Goal: Navigation & Orientation: Find specific page/section

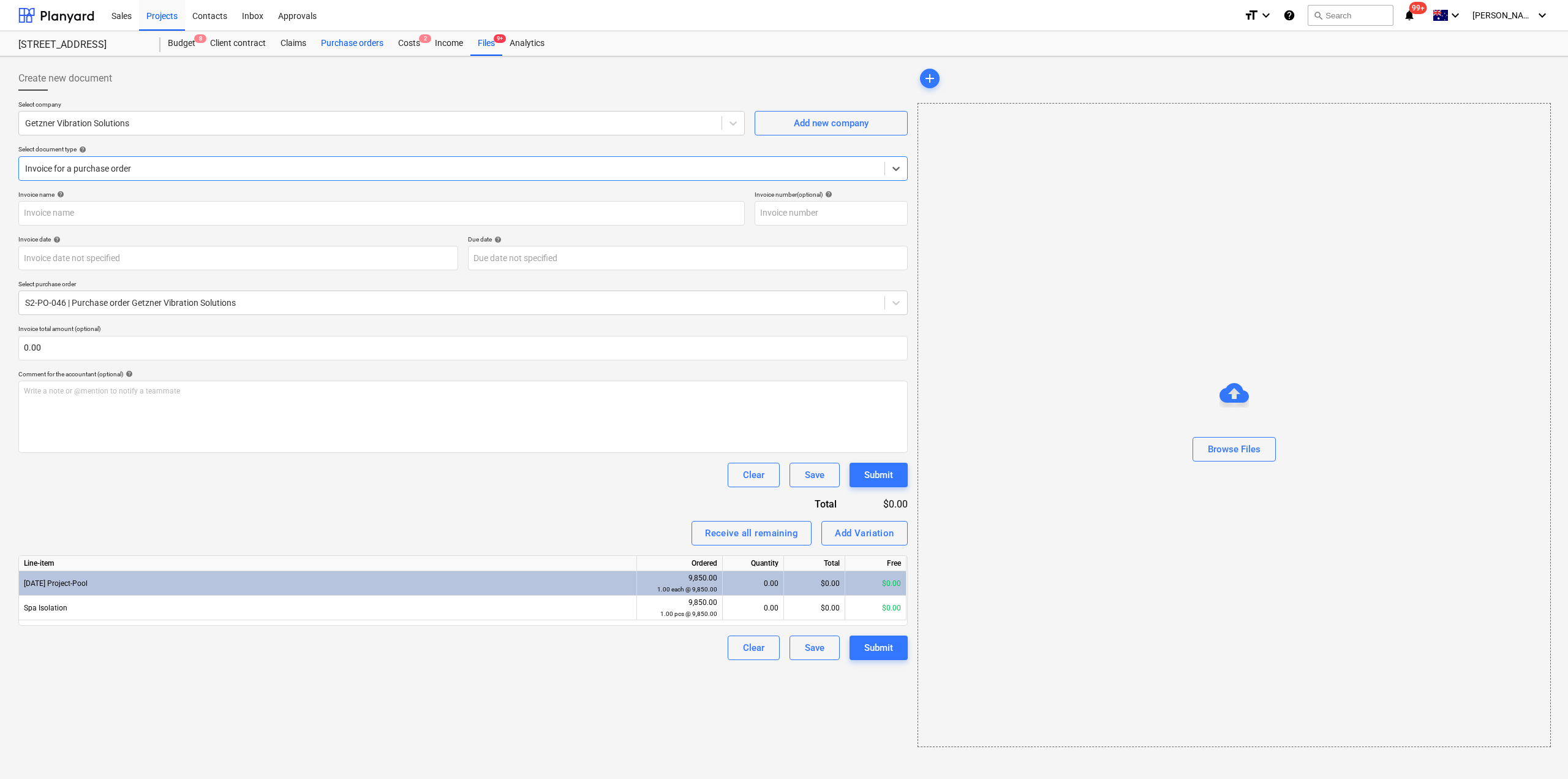
click at [327, 41] on div "Purchase orders" at bounding box center [352, 43] width 77 height 24
click at [483, 41] on div "Files 9+" at bounding box center [486, 43] width 32 height 24
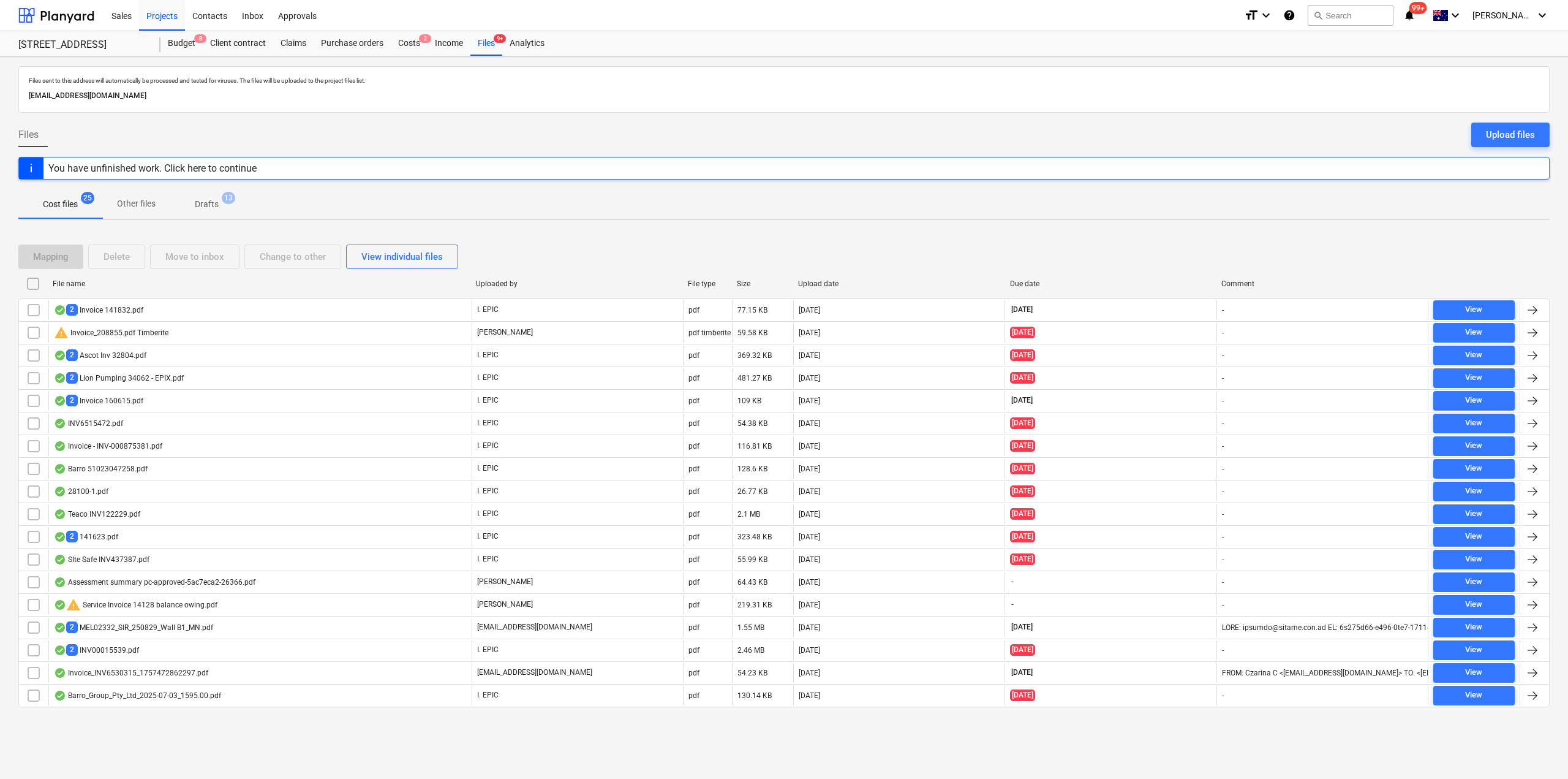
click at [165, 211] on span "Other files" at bounding box center [136, 203] width 68 height 20
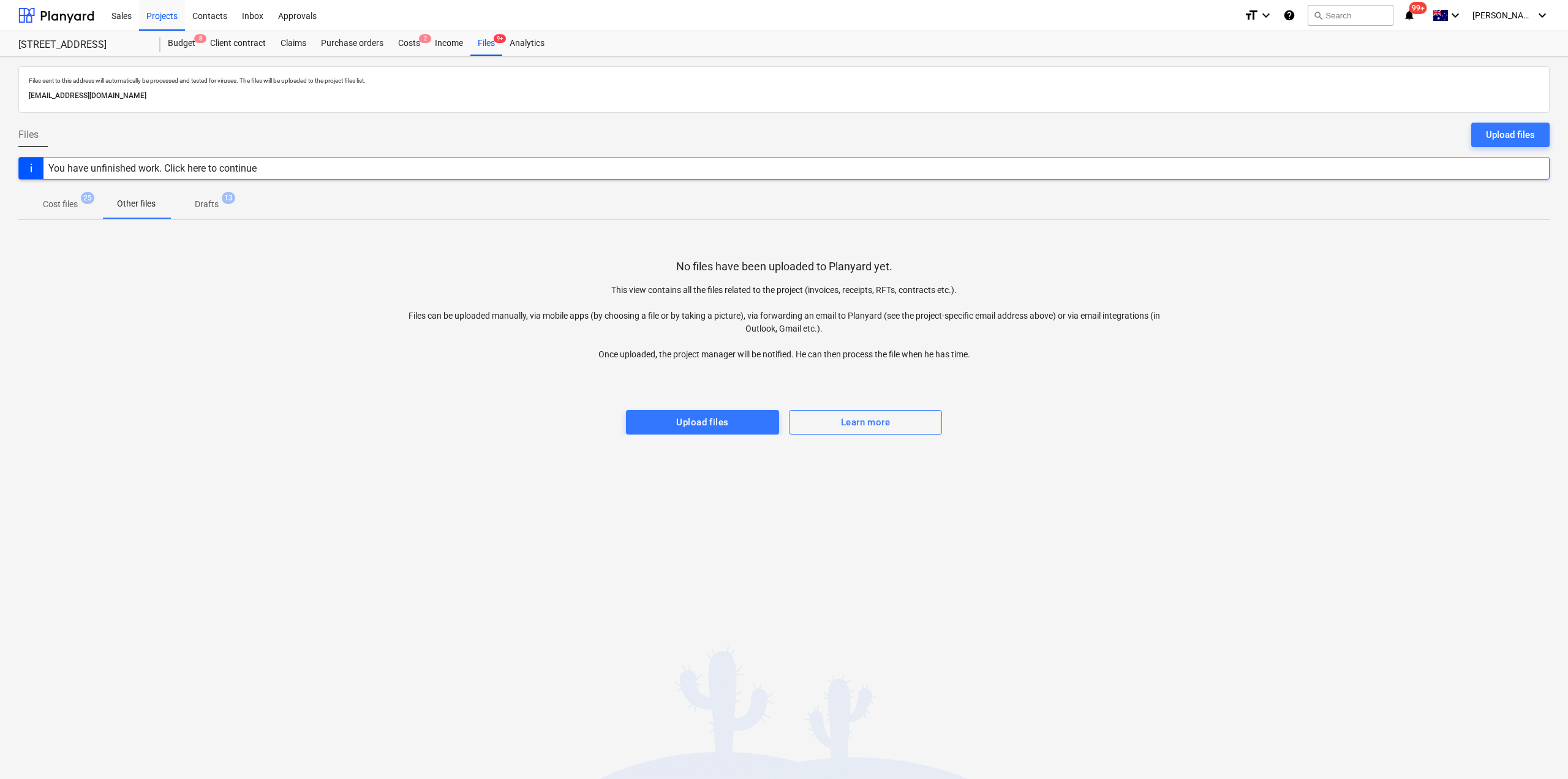
click at [193, 211] on span "Drafts 13" at bounding box center [207, 204] width 73 height 22
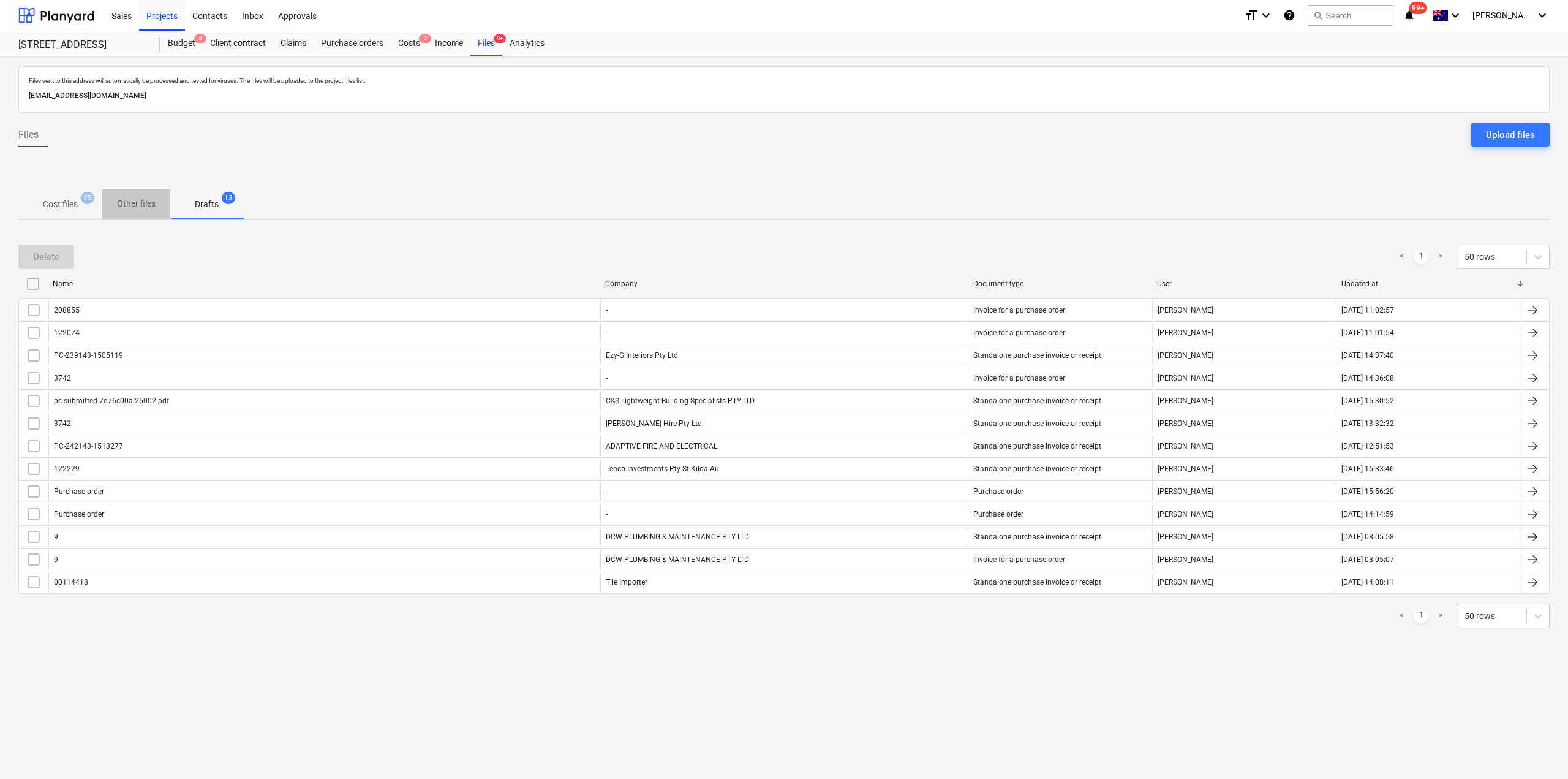
drag, startPoint x: 157, startPoint y: 208, endPoint x: 118, endPoint y: 216, distance: 39.8
click at [157, 208] on span "Other files" at bounding box center [136, 203] width 68 height 20
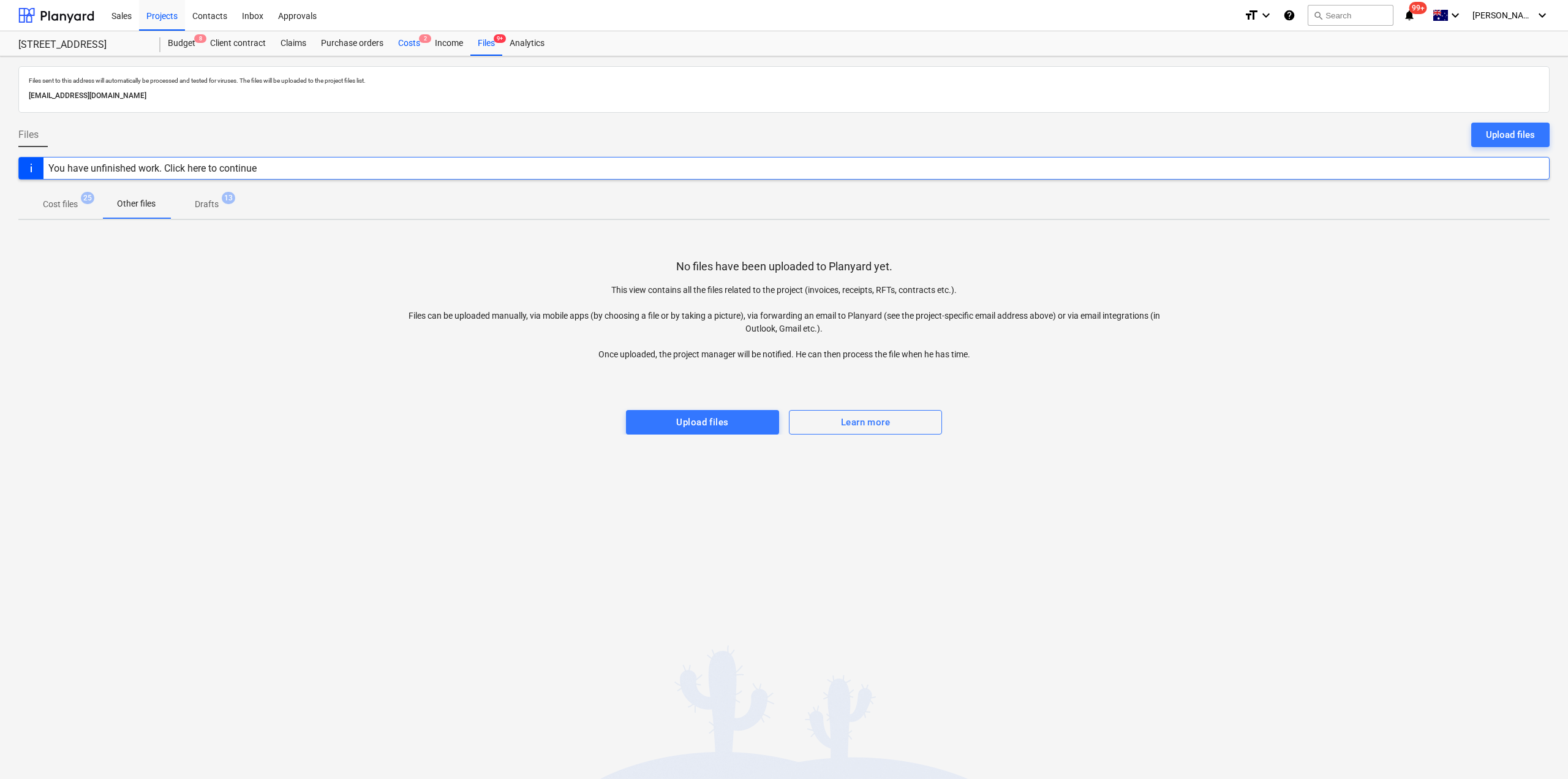
click at [411, 46] on div "Costs 2" at bounding box center [409, 43] width 36 height 24
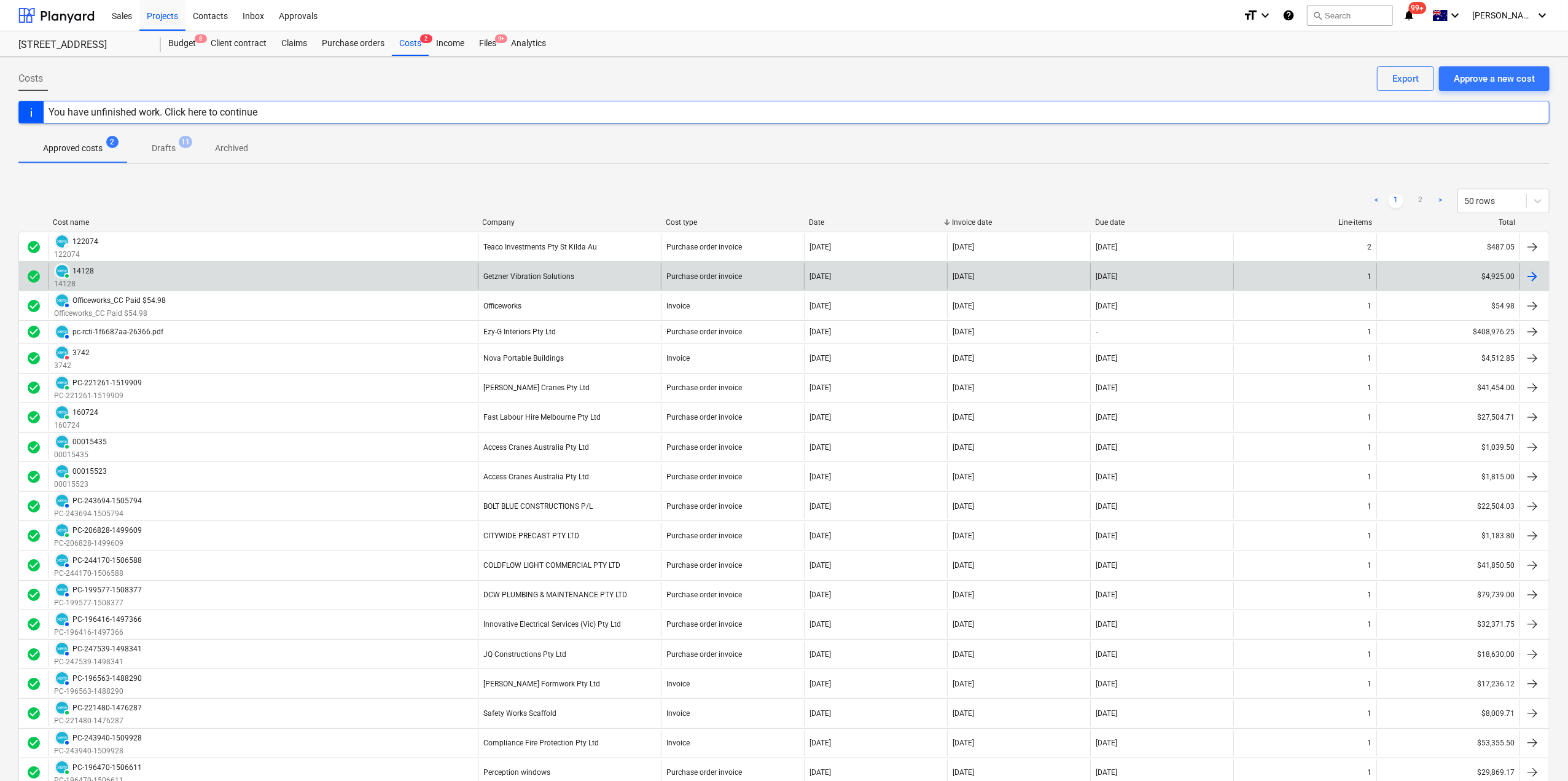
click at [294, 273] on div "PAID 14128 14128" at bounding box center [263, 276] width 429 height 26
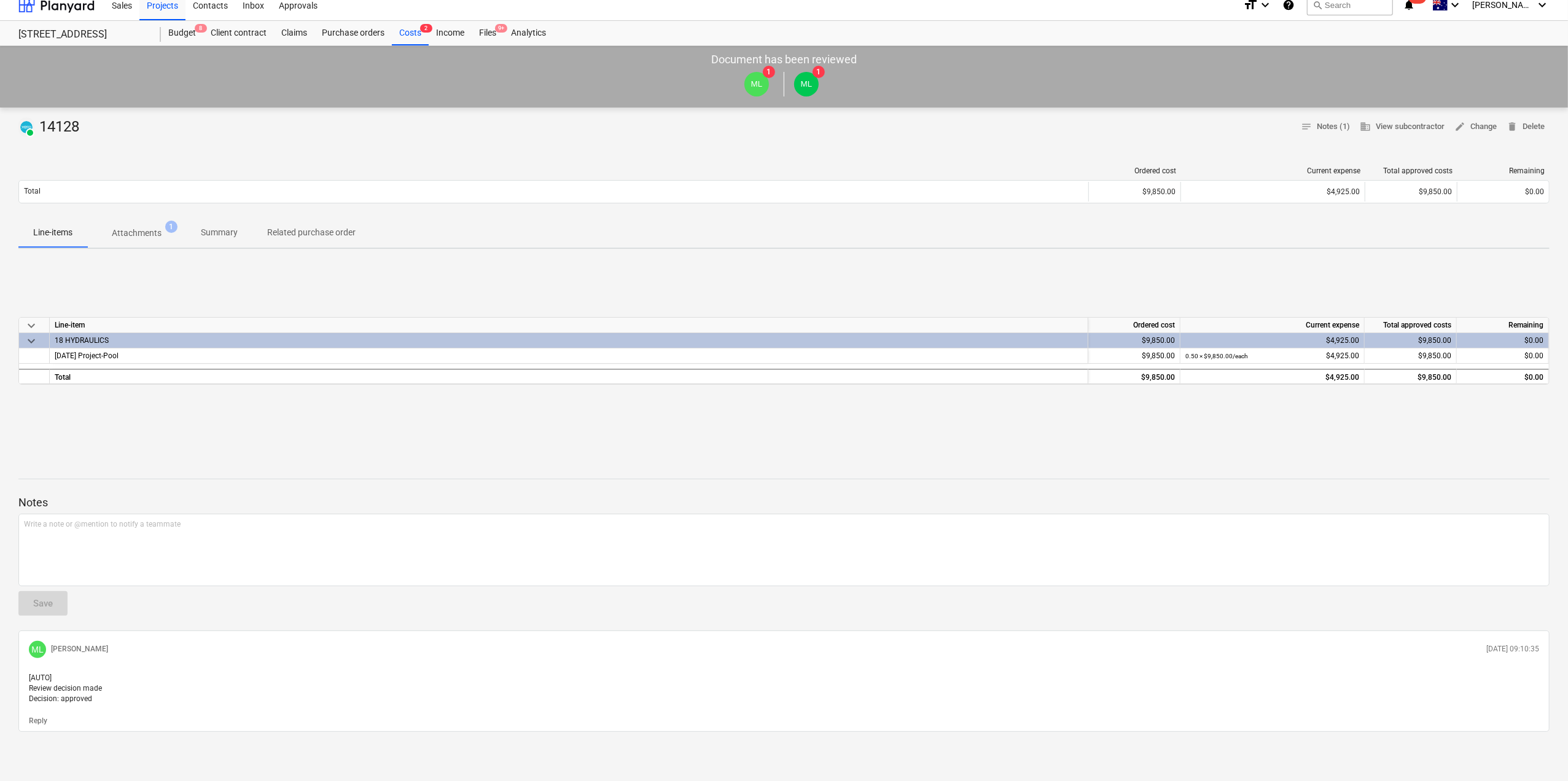
scroll to position [20, 0]
drag, startPoint x: 26, startPoint y: 104, endPoint x: 1538, endPoint y: 373, distance: 1535.7
click at [1536, 374] on div "PAID 14128 notes Notes (1) business View subcontractor edit Change delete Delet…" at bounding box center [784, 444] width 1568 height 673
click at [1300, 261] on div "keyboard_arrow_down Line-item Ordered cost Current expense Total approved costs…" at bounding box center [784, 351] width 1532 height 184
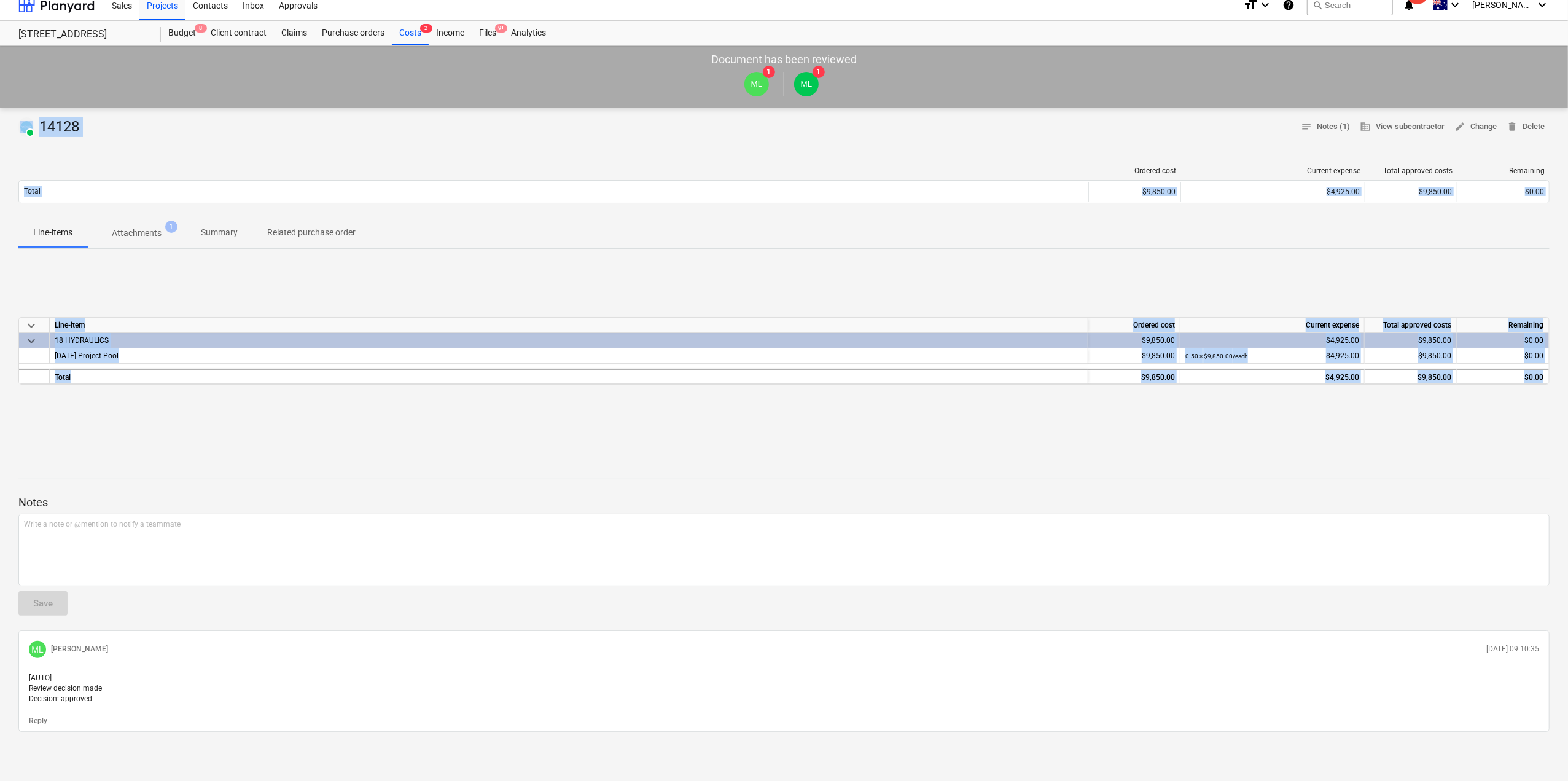
drag, startPoint x: 1520, startPoint y: 371, endPoint x: 16, endPoint y: 111, distance: 1526.3
click at [16, 111] on div "PAID 14128 notes Notes (1) business View subcontractor edit Change delete Delet…" at bounding box center [784, 444] width 1568 height 673
click at [182, 142] on div "PAID 14128 notes Notes (1) business View subcontractor edit Change delete Delet…" at bounding box center [784, 444] width 1568 height 673
drag, startPoint x: 1554, startPoint y: 377, endPoint x: 1367, endPoint y: 373, distance: 187.0
click at [1367, 373] on div "PAID 14128 notes Notes (1) business View subcontractor edit Change delete Delet…" at bounding box center [784, 444] width 1568 height 673
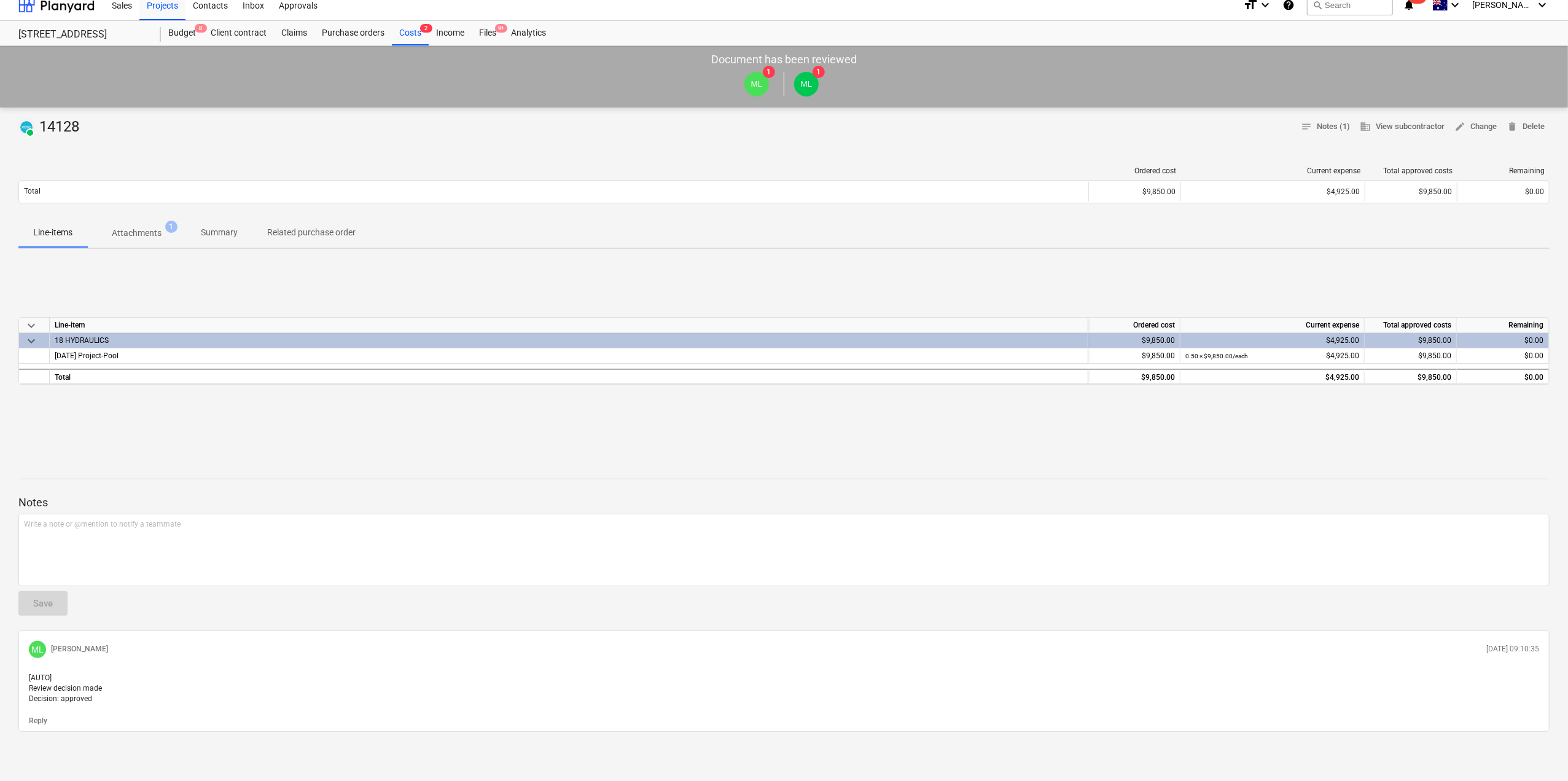
click at [1547, 407] on div "keyboard_arrow_down Line-item Ordered cost Current expense Total approved costs…" at bounding box center [784, 351] width 1532 height 184
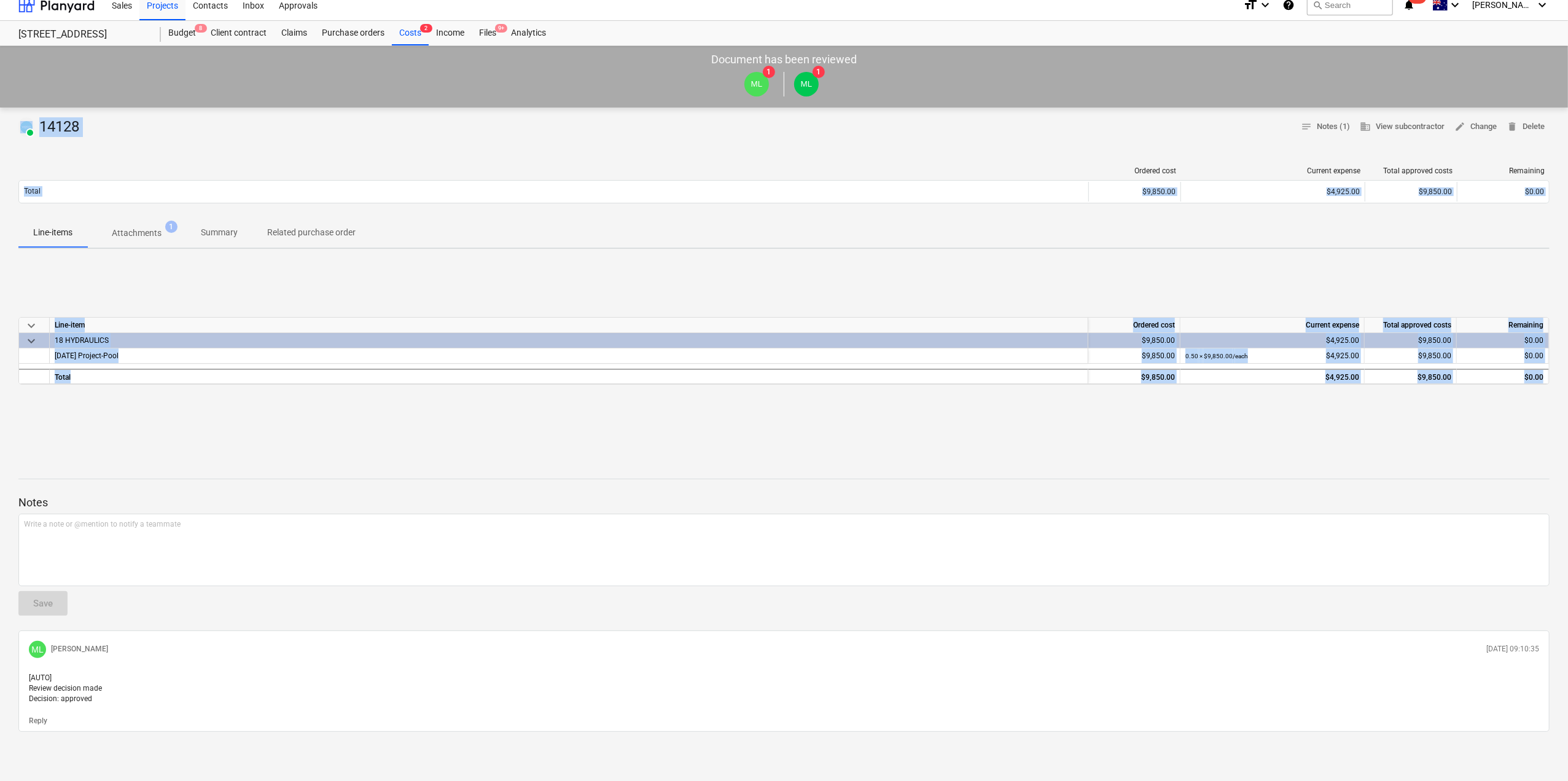
drag, startPoint x: 1542, startPoint y: 370, endPoint x: 0, endPoint y: 110, distance: 1563.8
click at [0, 110] on div "PAID 14128 notes Notes (1) business View subcontractor edit Change delete Delet…" at bounding box center [784, 444] width 1568 height 673
drag, startPoint x: 101, startPoint y: 142, endPoint x: 72, endPoint y: 140, distance: 29.1
click at [100, 142] on div "PAID 14128 notes Notes (1) business View subcontractor edit Change delete Delet…" at bounding box center [784, 444] width 1568 height 673
click at [82, 146] on div "PAID 14128 notes Notes (1) business View subcontractor edit Change delete Delet…" at bounding box center [784, 444] width 1568 height 673
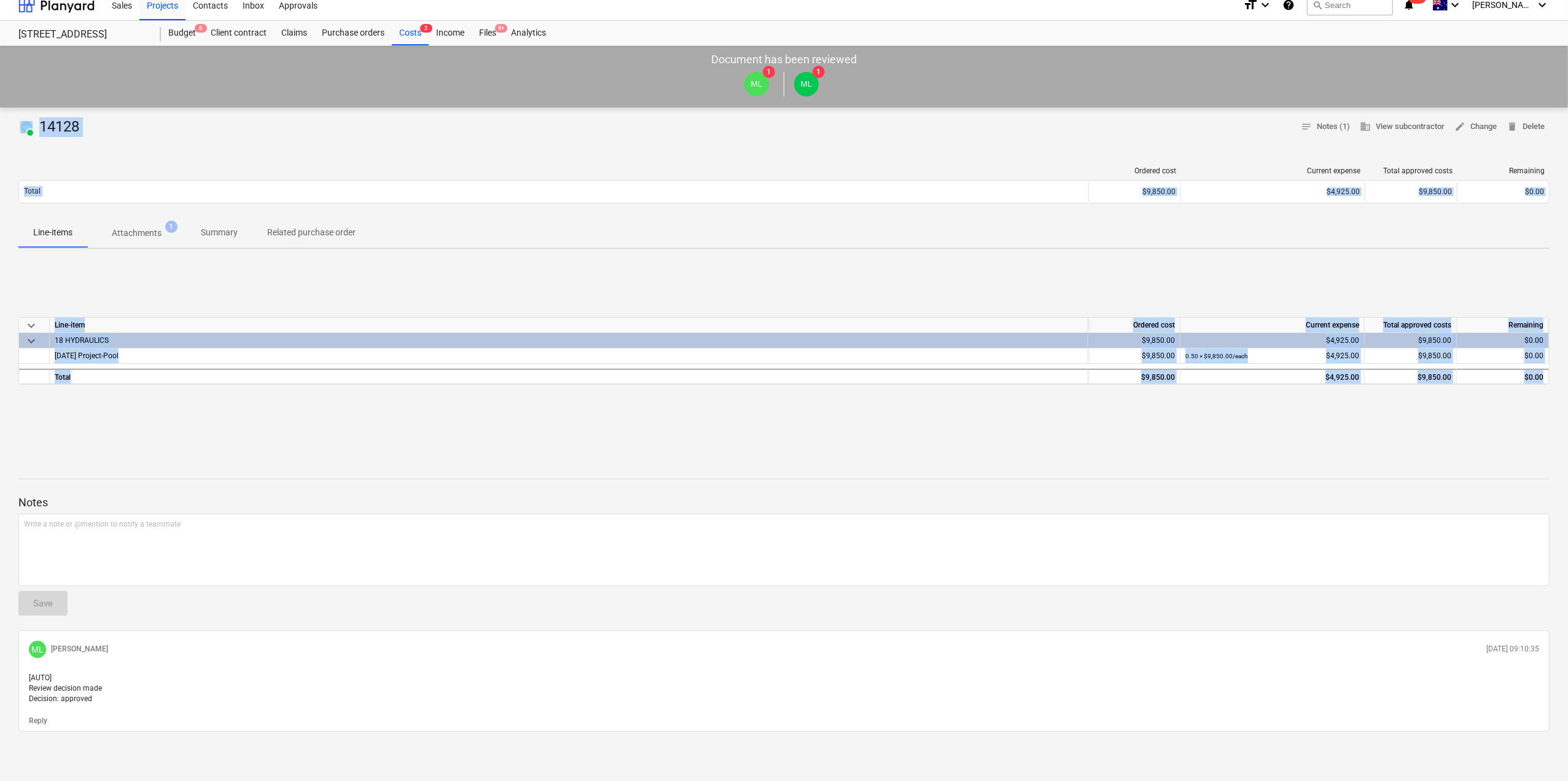
click at [72, 167] on div at bounding box center [553, 171] width 1071 height 9
click at [64, 156] on div "Ordered cost Current expense Total approved costs Remaining Total $9,850.00 $4,…" at bounding box center [784, 187] width 1532 height 62
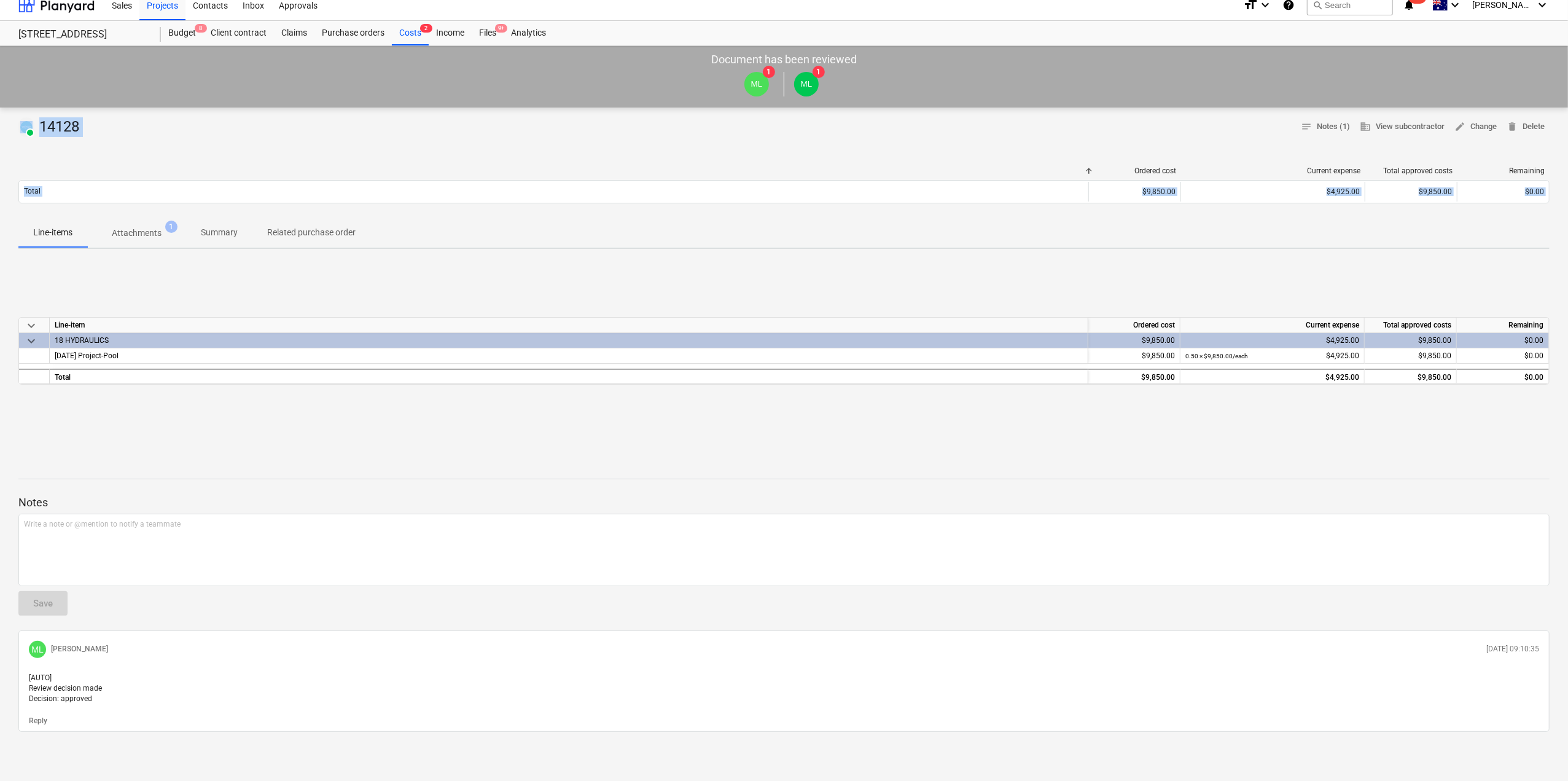
drag, startPoint x: 1545, startPoint y: 385, endPoint x: 26, endPoint y: 106, distance: 1544.4
click at [26, 108] on div "PAID 14128 notes Notes (1) business View subcontractor edit Change delete Delet…" at bounding box center [784, 444] width 1568 height 673
click at [30, 142] on div "PAID 14128 notes Notes (1) business View subcontractor edit Change delete Delet…" at bounding box center [784, 444] width 1568 height 673
drag, startPoint x: 1538, startPoint y: 414, endPoint x: 1545, endPoint y: 379, distance: 35.7
click at [1545, 379] on div "keyboard_arrow_down Line-item Ordered cost Current expense Total approved costs…" at bounding box center [784, 351] width 1532 height 184
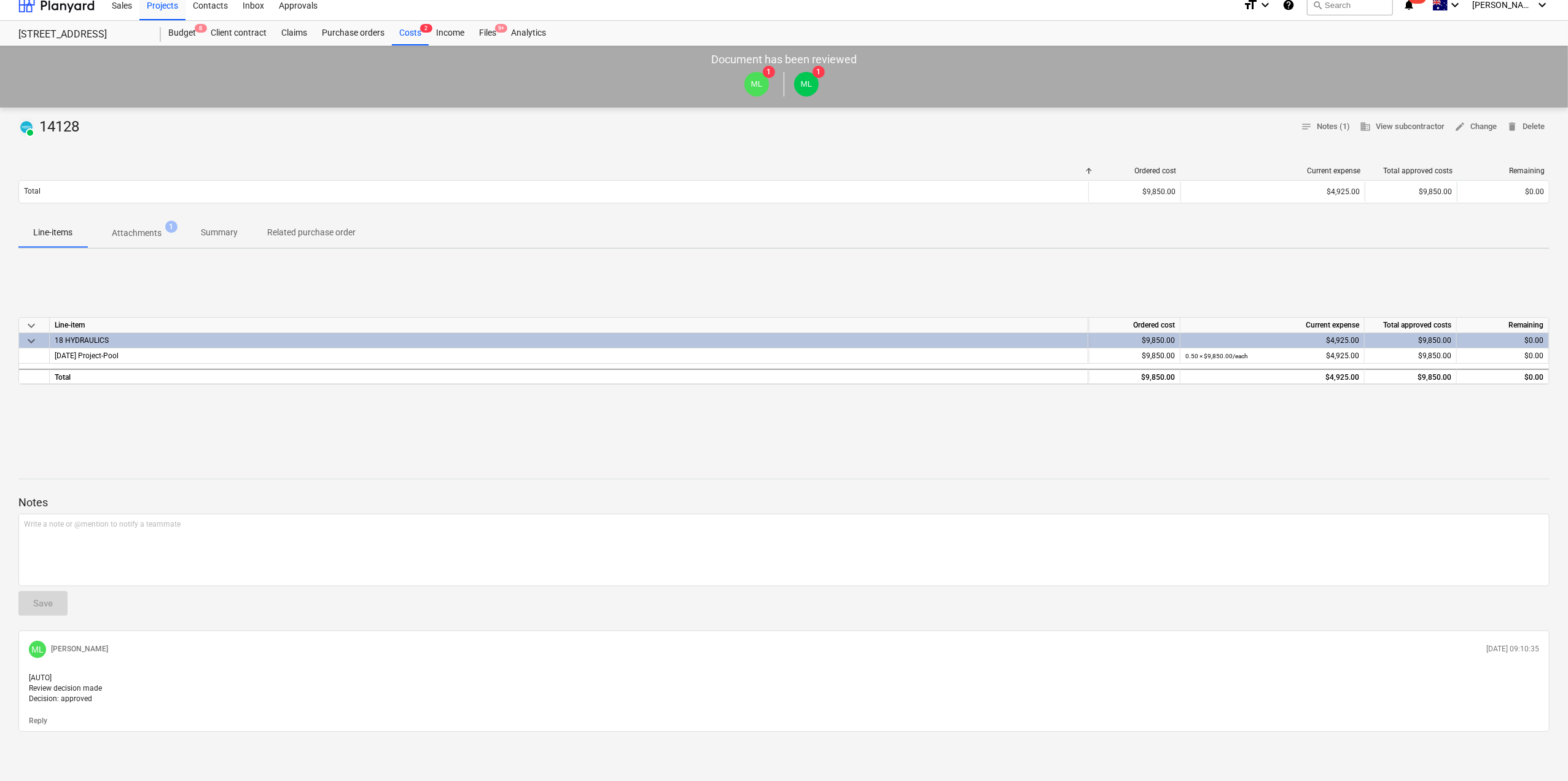
click at [1557, 383] on div "PAID 14128 notes Notes (1) business View subcontractor edit Change delete Delet…" at bounding box center [784, 444] width 1568 height 673
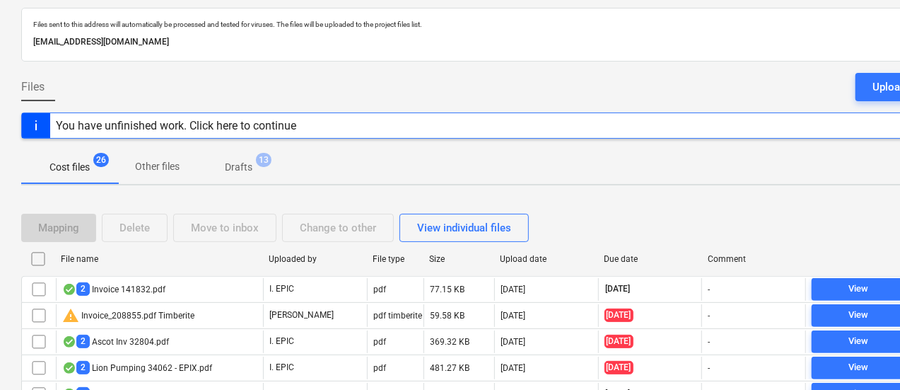
scroll to position [71, 0]
